Goal: Information Seeking & Learning: Learn about a topic

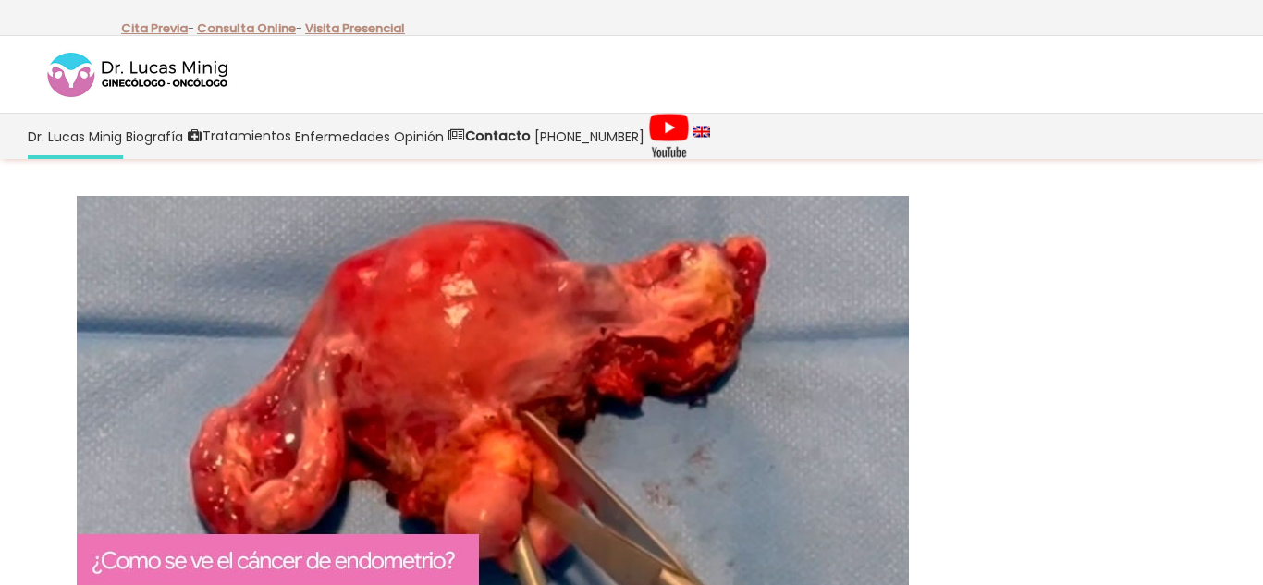
click at [882, 402] on img at bounding box center [493, 404] width 832 height 416
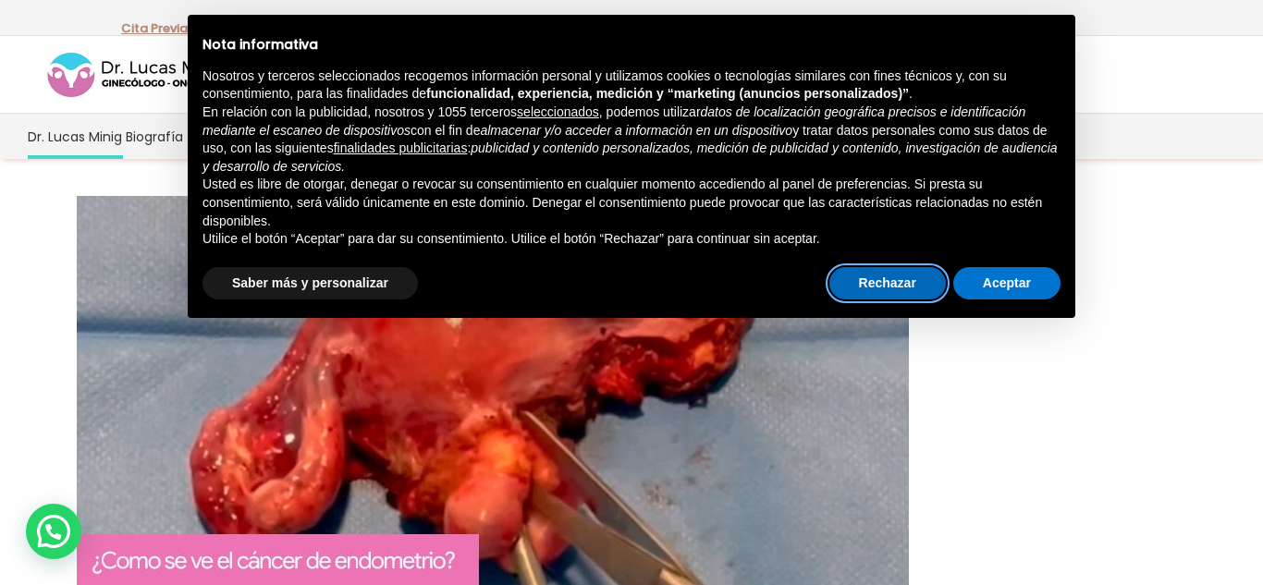
click at [901, 285] on button "Rechazar" at bounding box center [887, 283] width 116 height 33
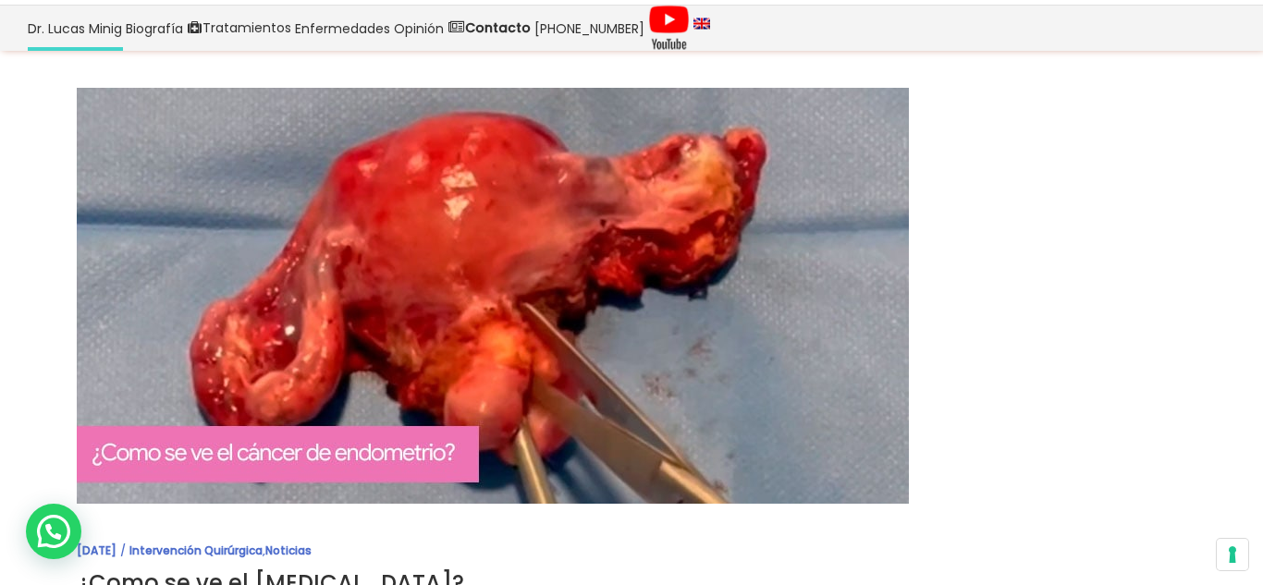
scroll to position [111, 0]
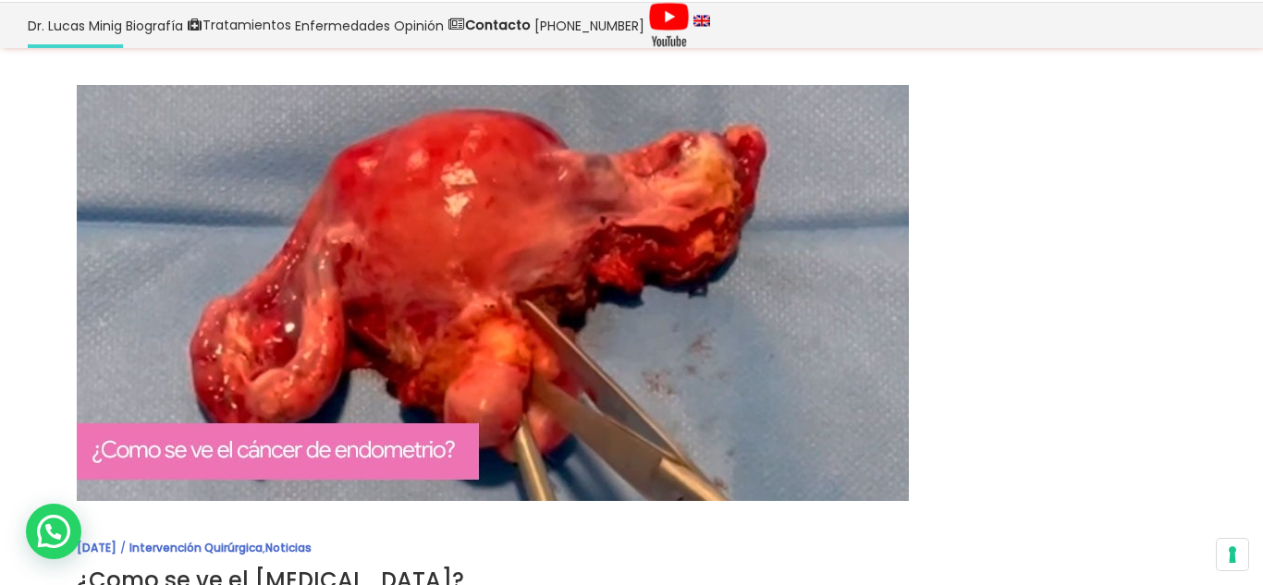
click at [545, 217] on img at bounding box center [493, 293] width 832 height 416
click at [494, 344] on img at bounding box center [493, 293] width 832 height 416
click at [499, 288] on img at bounding box center [493, 293] width 832 height 416
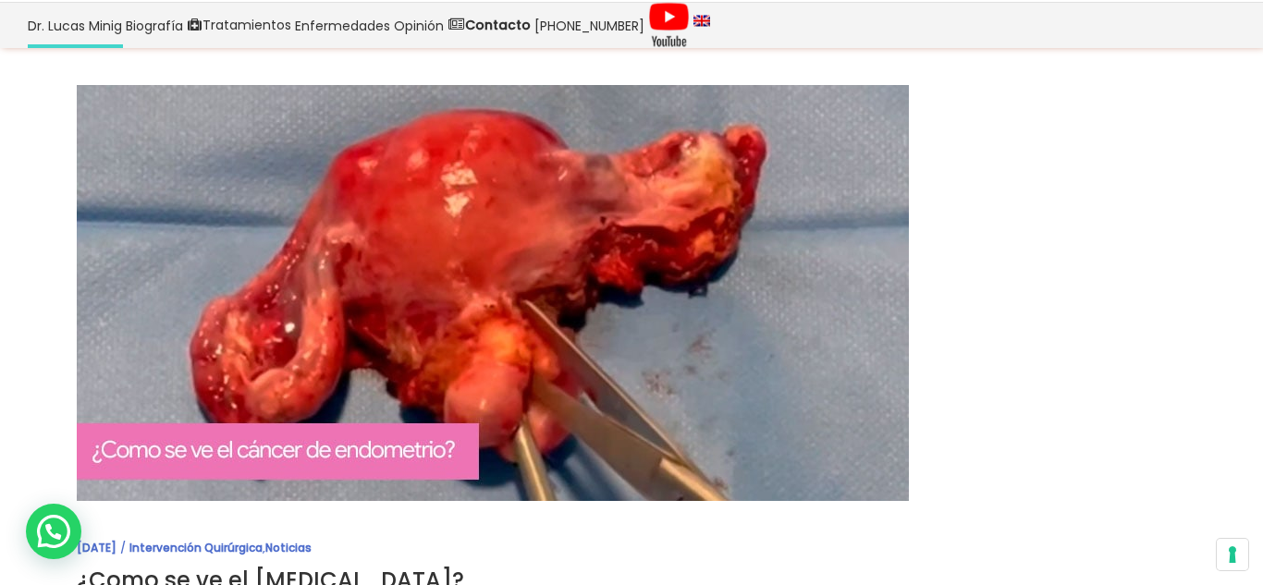
click at [499, 288] on img at bounding box center [493, 293] width 832 height 416
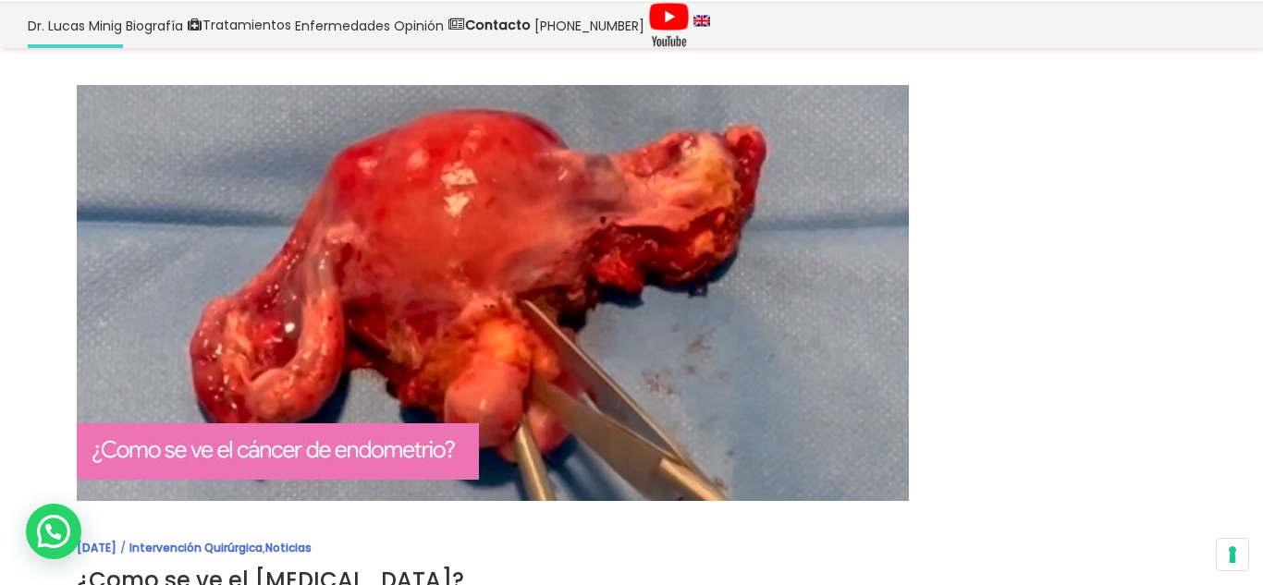
click at [499, 288] on img at bounding box center [493, 293] width 832 height 416
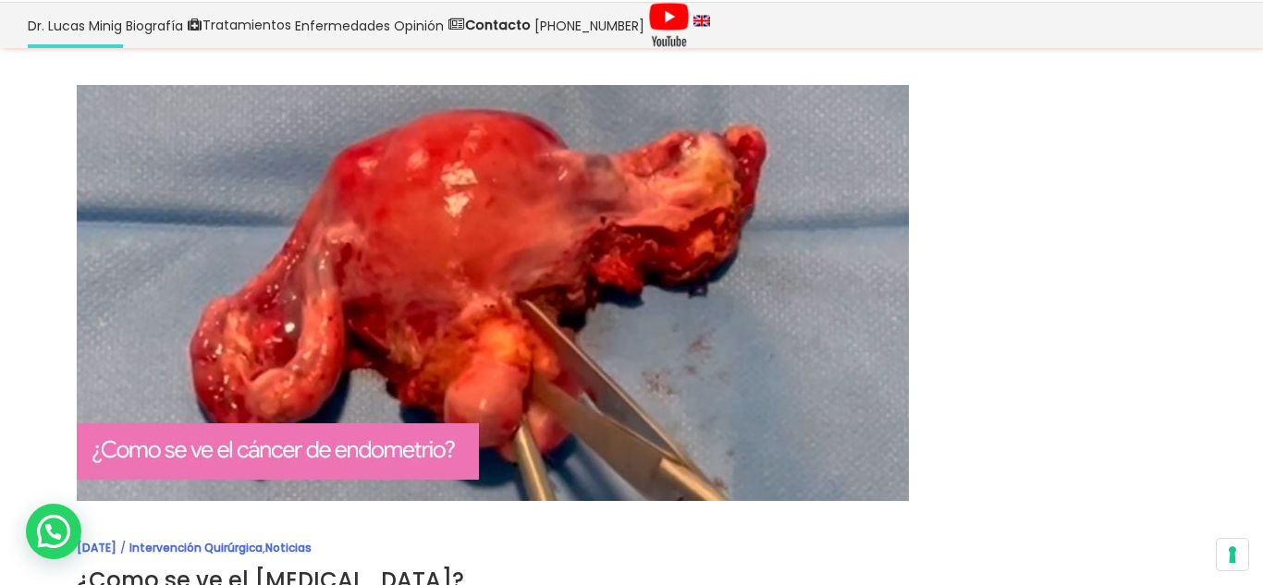
click at [499, 288] on img at bounding box center [493, 293] width 832 height 416
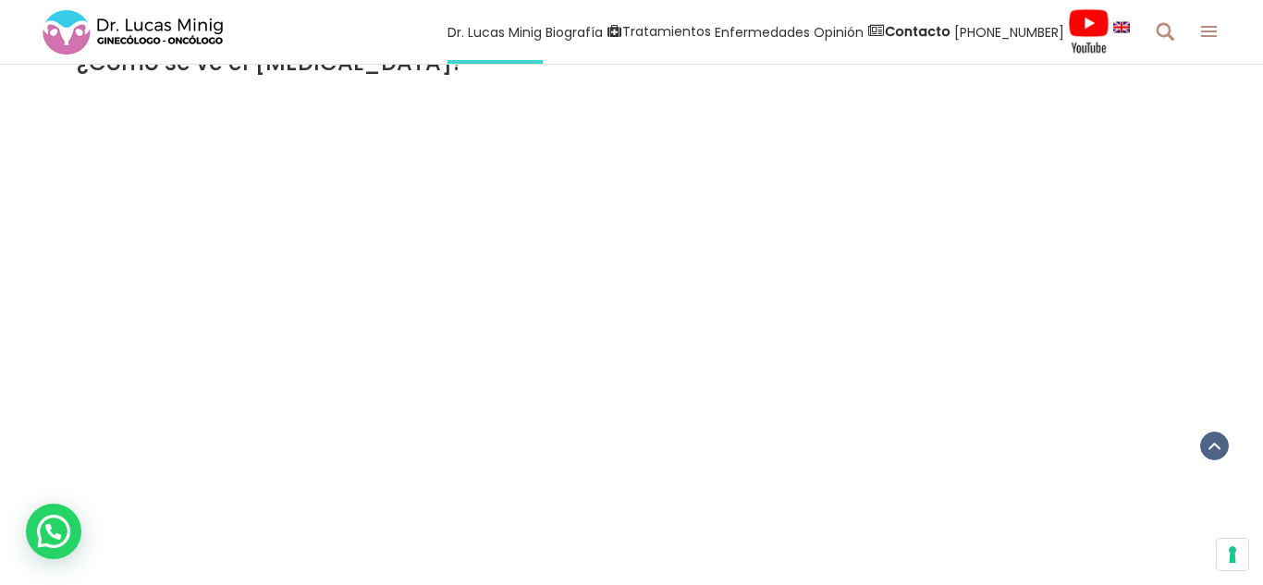
scroll to position [666, 0]
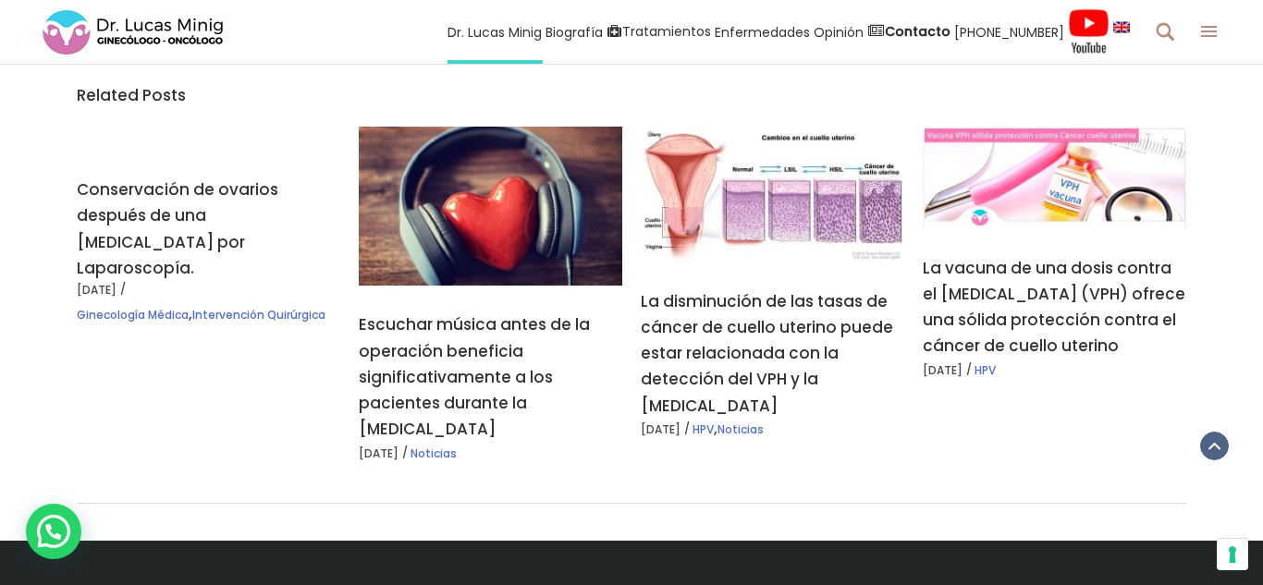
scroll to position [3772, 0]
